Goal: Task Accomplishment & Management: Use online tool/utility

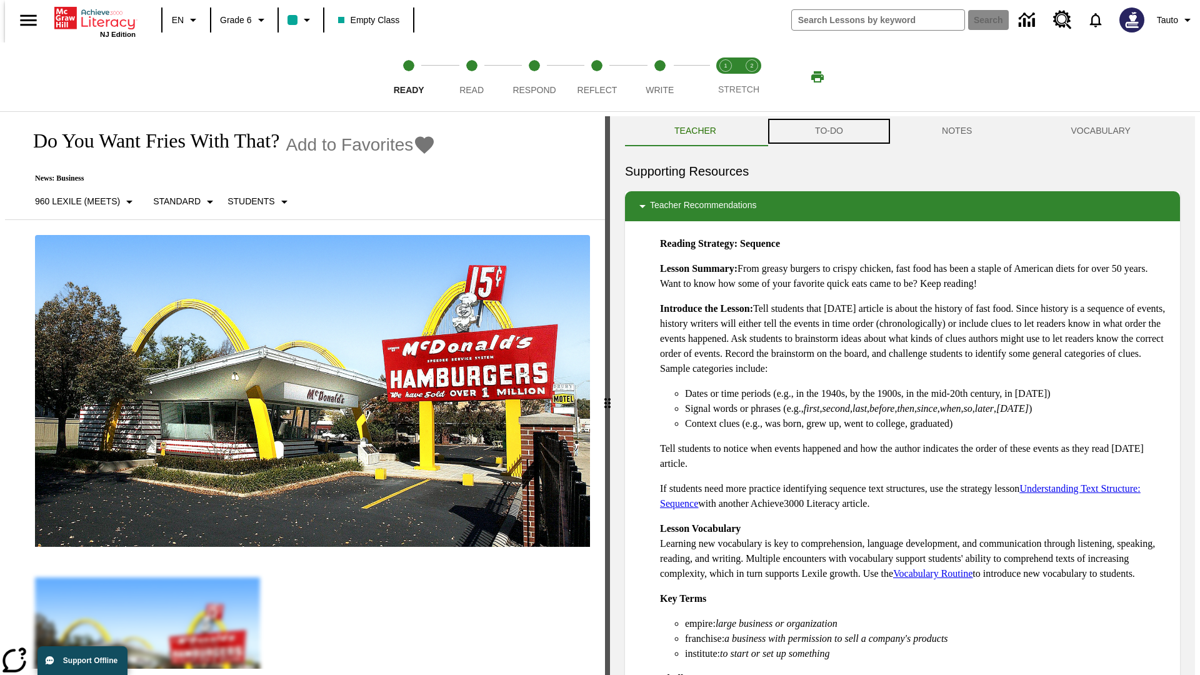
click at [828, 131] on button "TO-DO" at bounding box center [829, 131] width 127 height 30
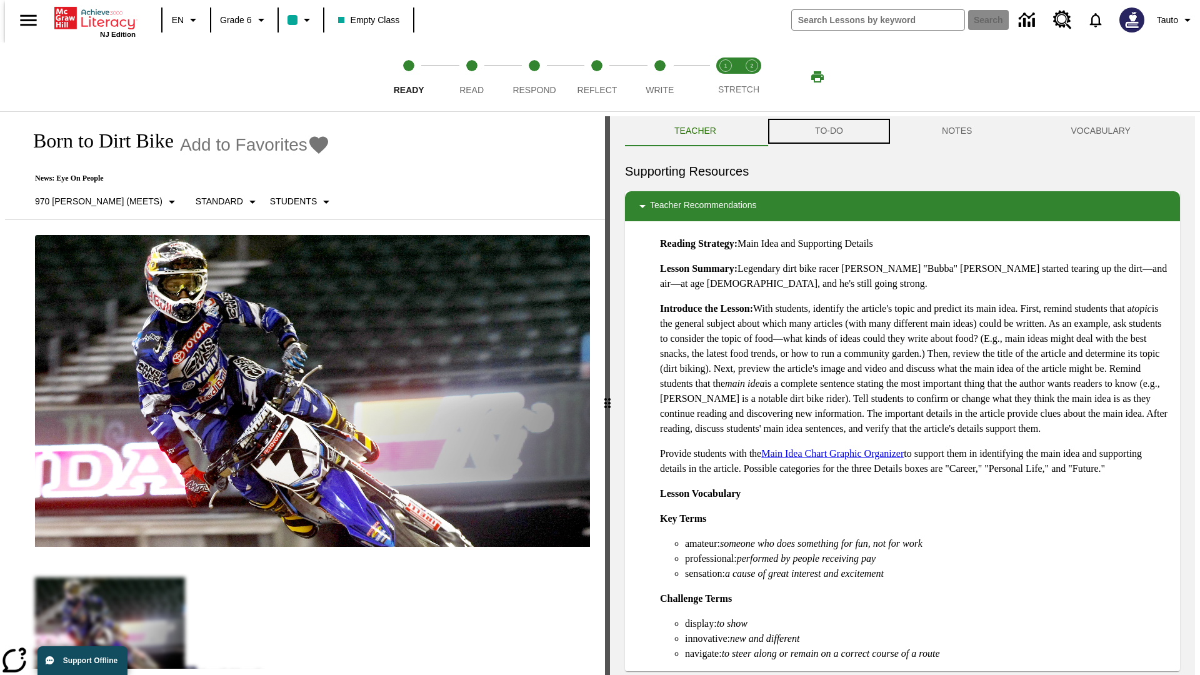
click at [828, 131] on button "TO-DO" at bounding box center [829, 131] width 127 height 30
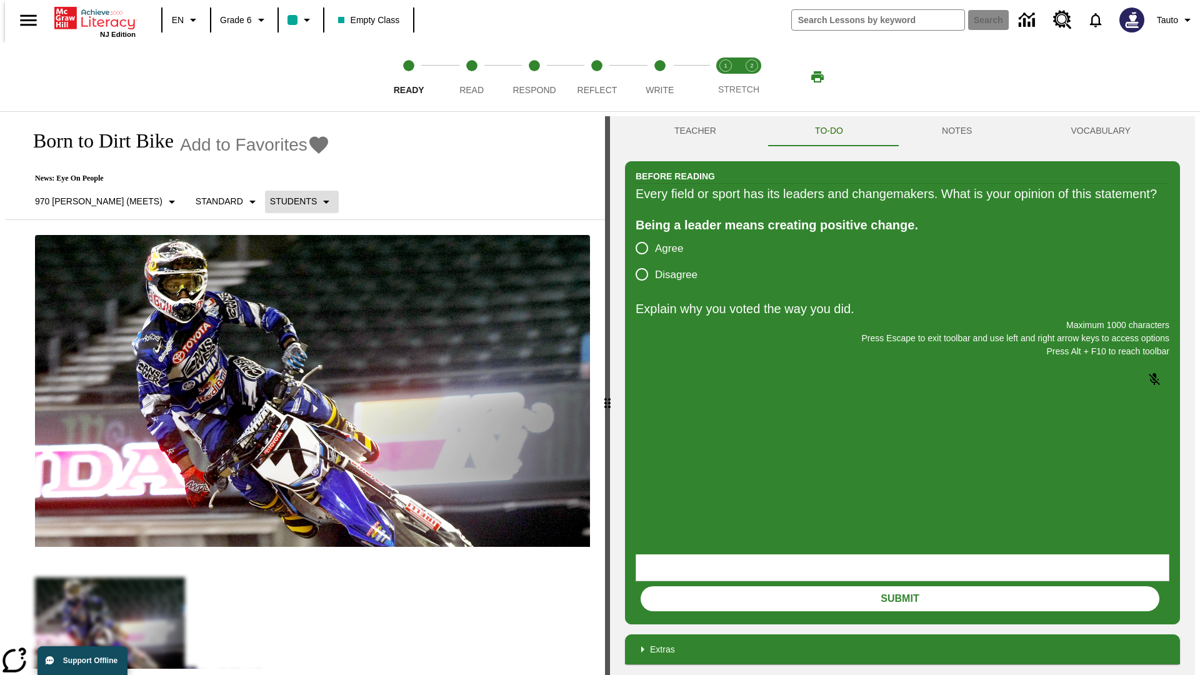
click at [270, 201] on p "Students" at bounding box center [293, 201] width 47 height 13
